Goal: Transaction & Acquisition: Subscribe to service/newsletter

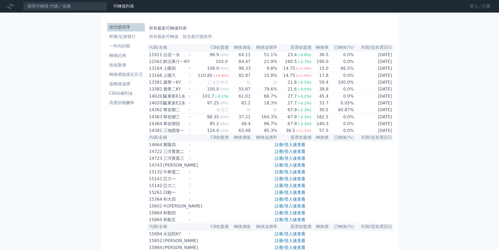
click at [474, 8] on link "登入／註冊" at bounding box center [480, 6] width 29 height 8
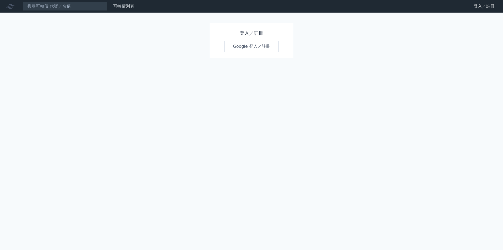
click at [249, 46] on link "Google 登入／註冊" at bounding box center [251, 46] width 55 height 11
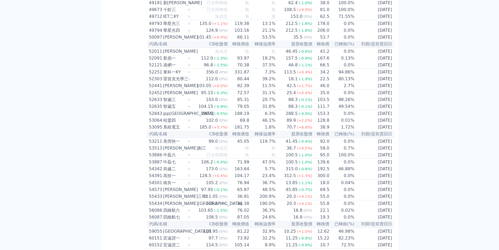
scroll to position [1626, 0]
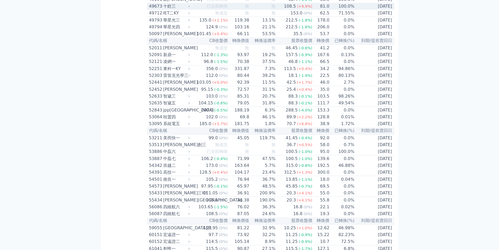
click at [167, 9] on div "十銓三" at bounding box center [176, 6] width 26 height 6
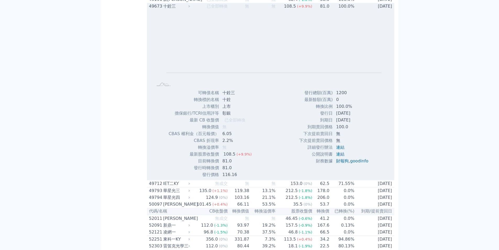
click at [170, 9] on div "十銓三" at bounding box center [176, 6] width 26 height 6
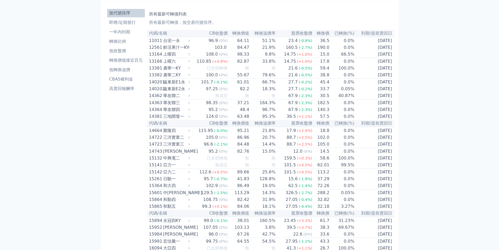
scroll to position [0, 0]
